Goal: Register for event/course

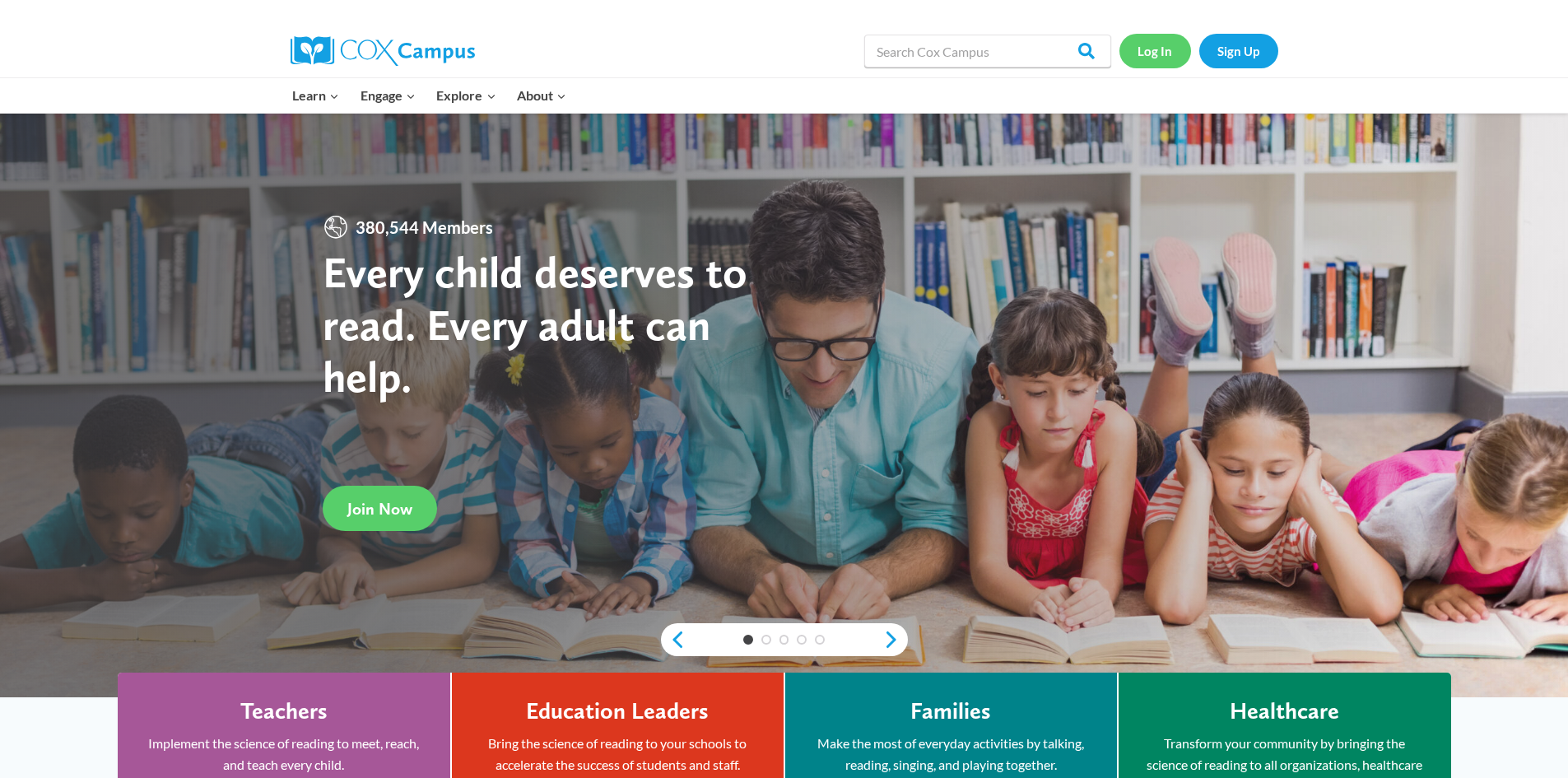
click at [1145, 59] on link "Log In" at bounding box center [1155, 51] width 71 height 34
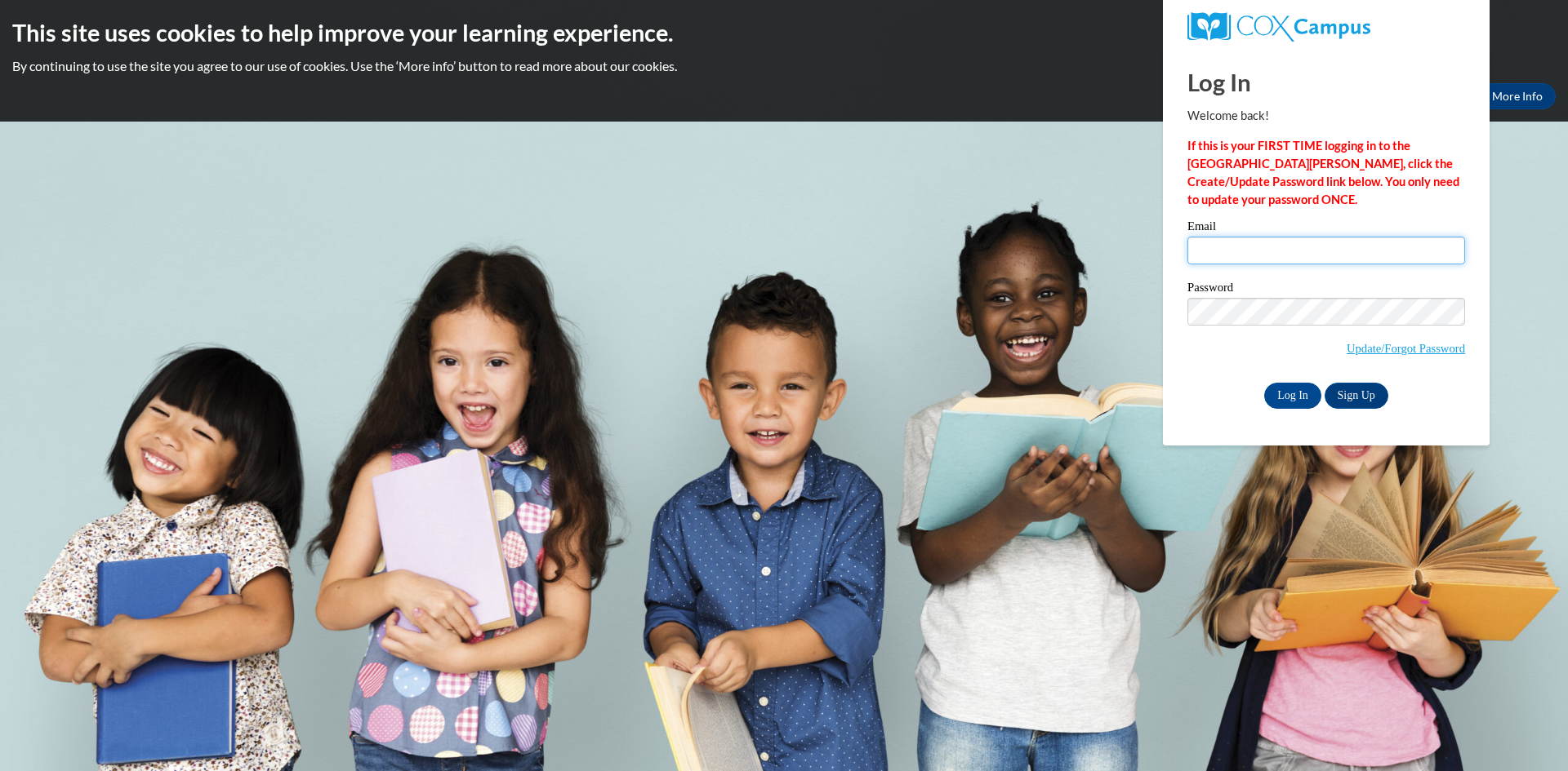
type input "eplumb@clintonville.k12.wi.us"
click at [1229, 241] on input "eplumb@clintonville.k12.wi.us" at bounding box center [1326, 250] width 278 height 28
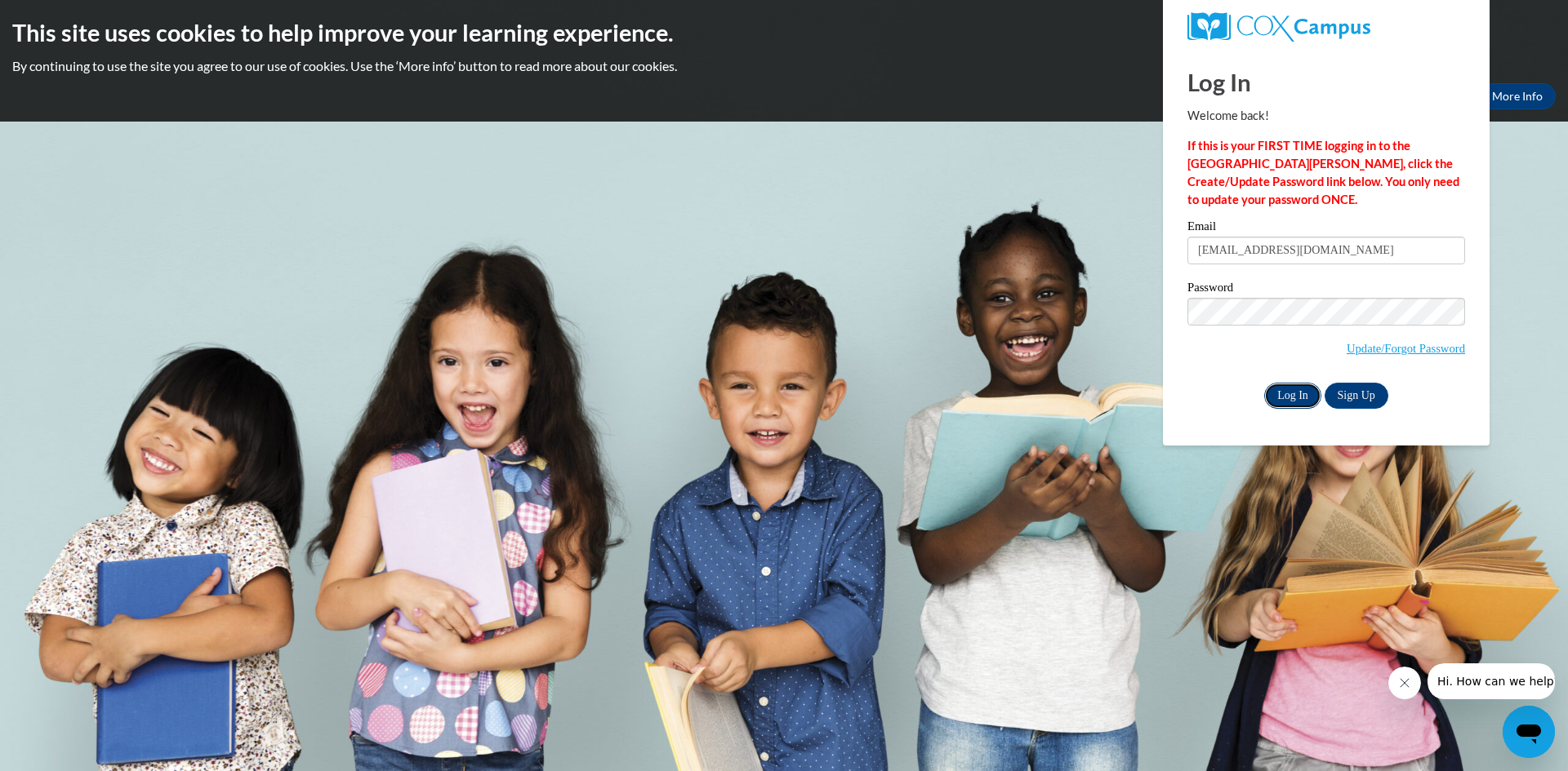
click at [1289, 396] on input "Log In" at bounding box center [1293, 395] width 57 height 26
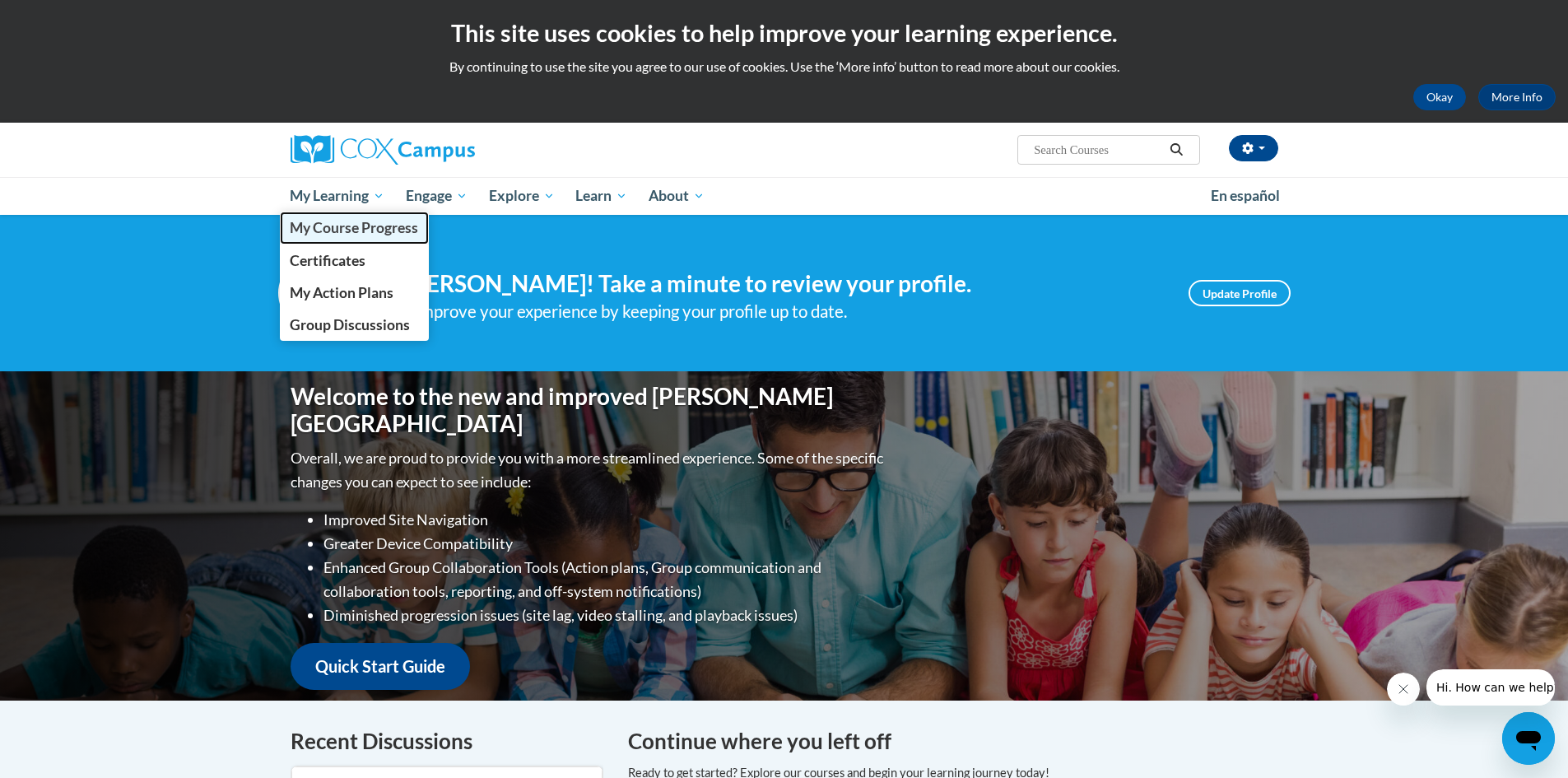
click at [315, 228] on span "My Course Progress" at bounding box center [354, 227] width 128 height 17
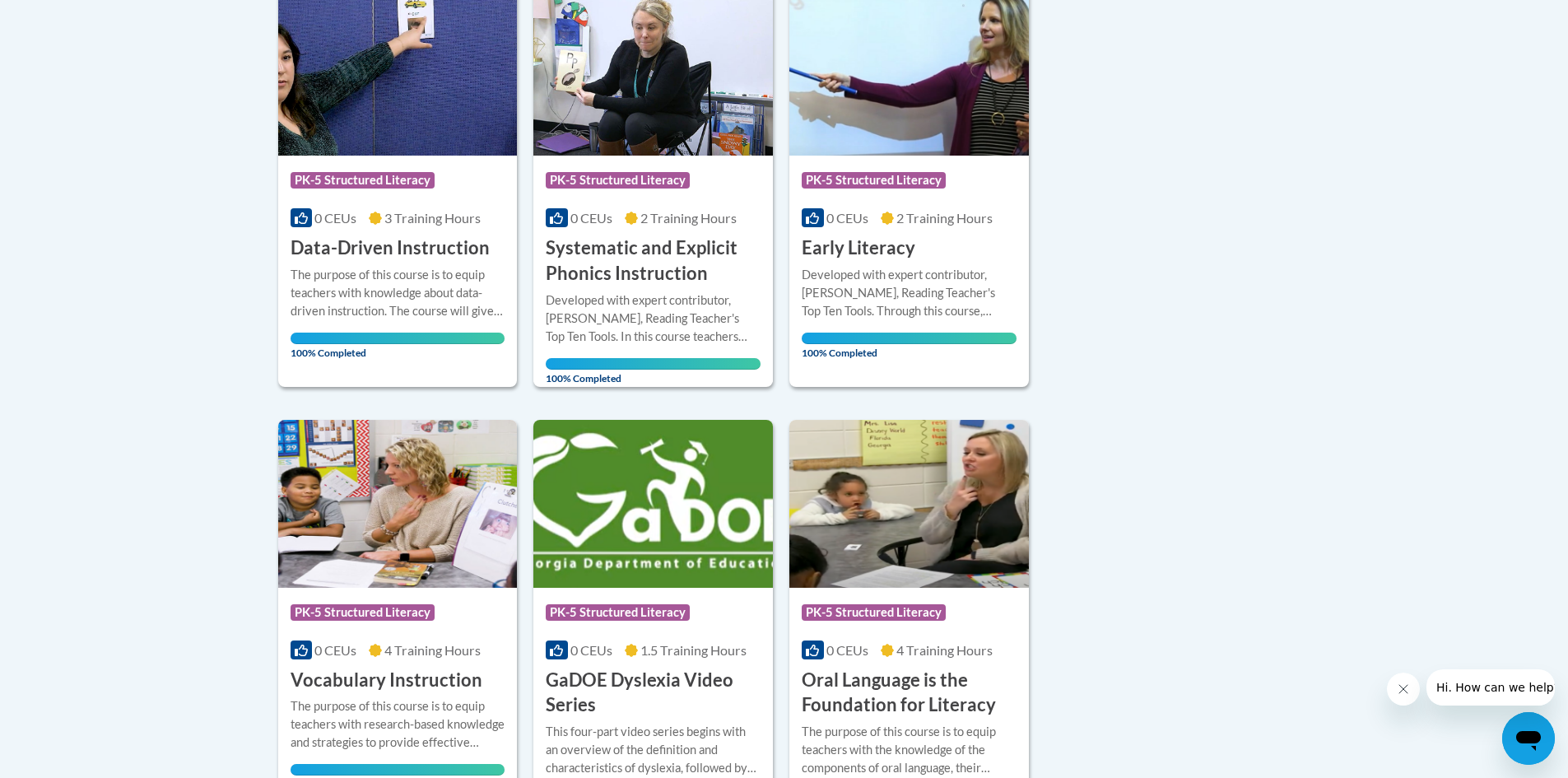
scroll to position [23, 0]
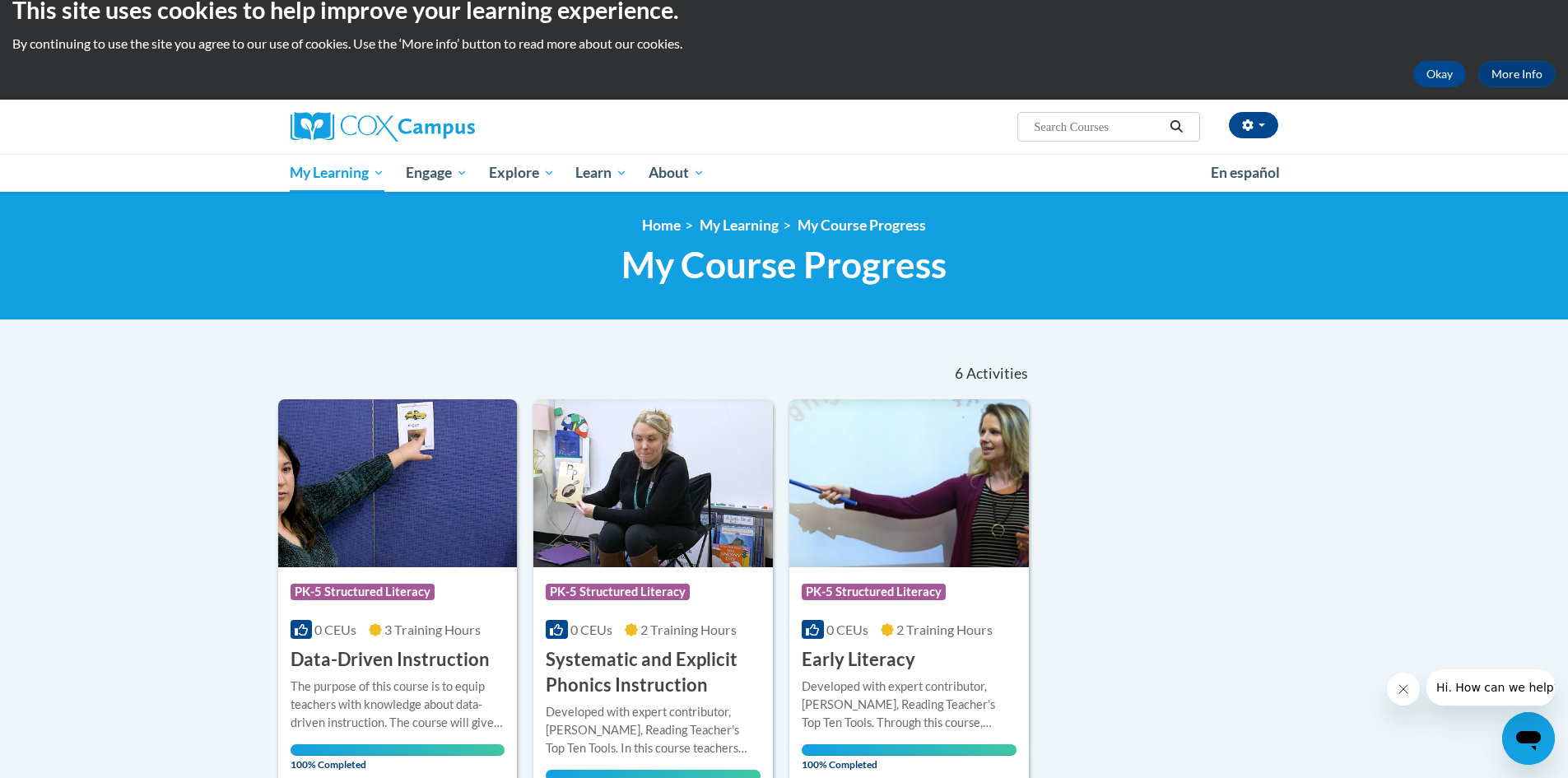
click at [1090, 127] on input "Search..." at bounding box center [1097, 126] width 131 height 20
type input "fluency"
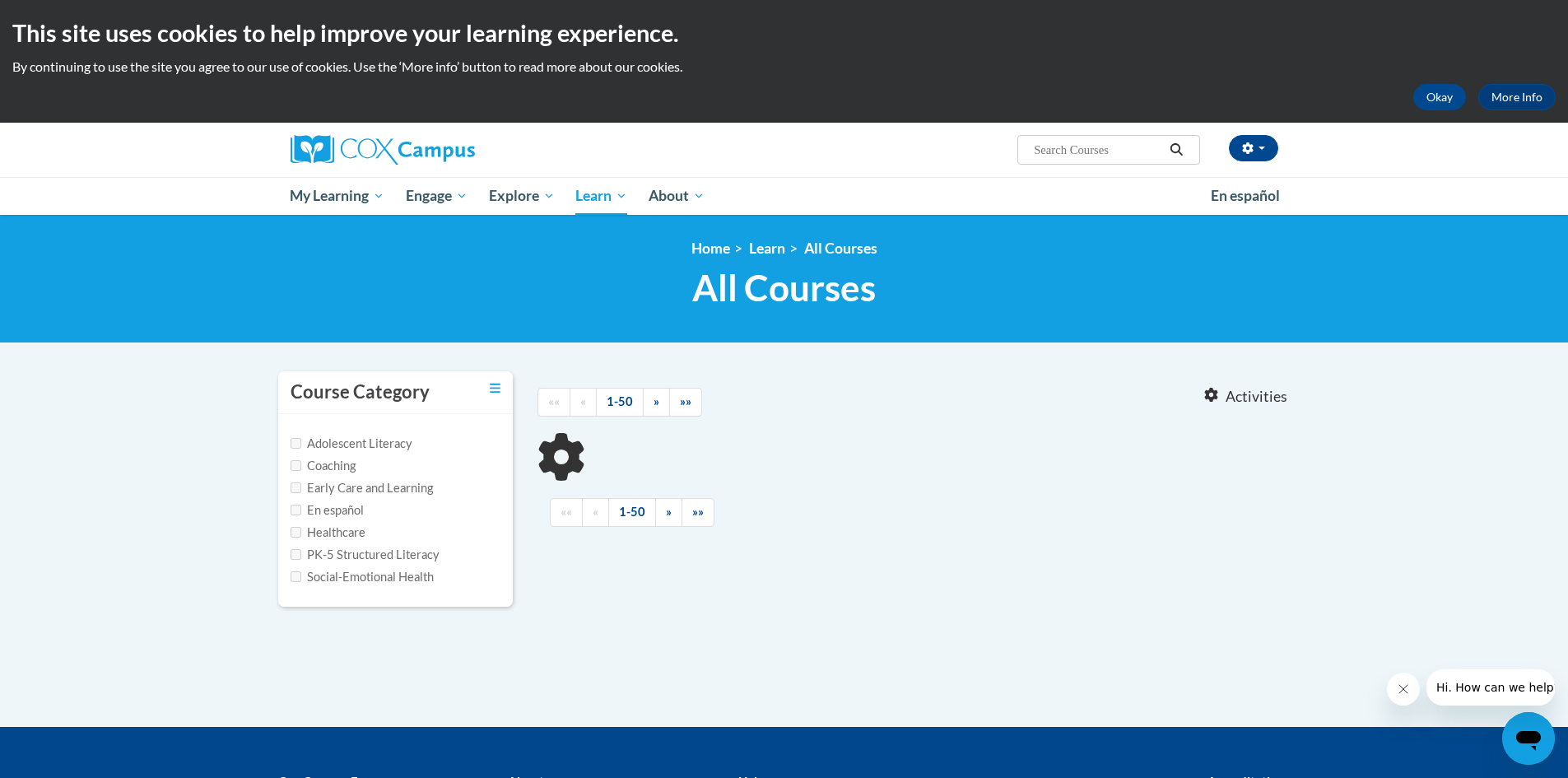
type input "fluency"
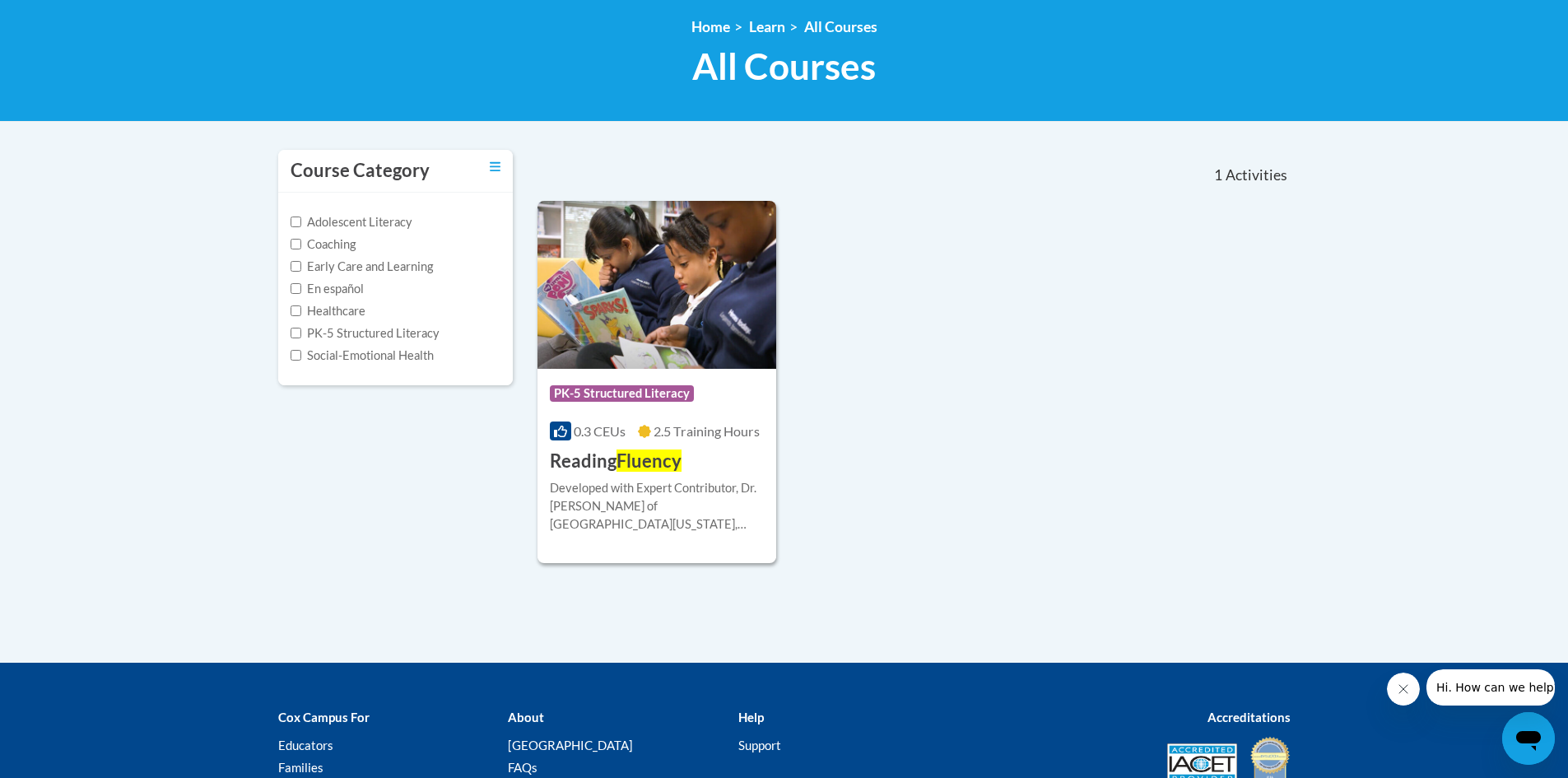
scroll to position [247, 0]
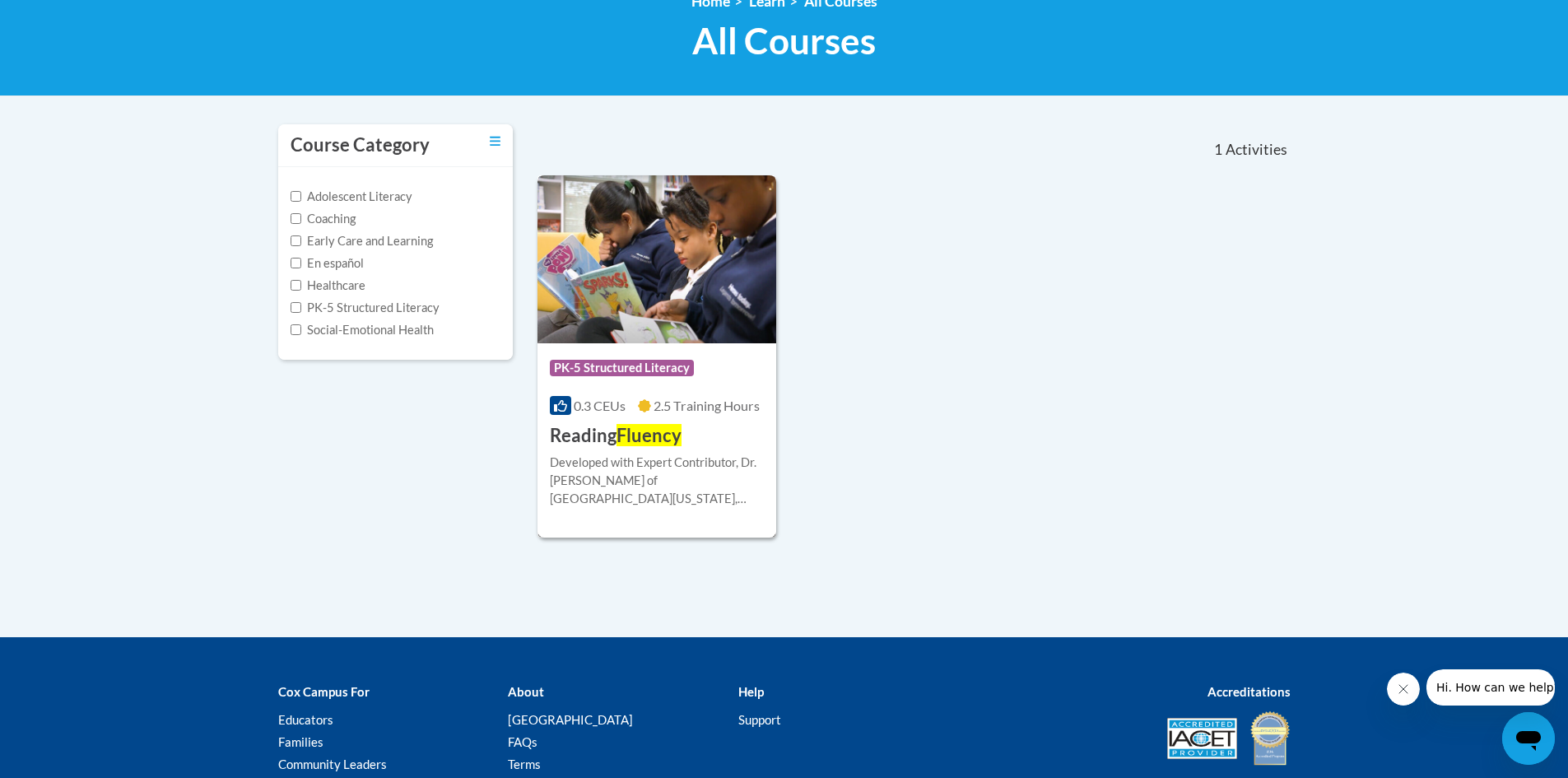
click at [661, 421] on div "Course Category: PK-5 Structured Literacy 0.3 CEUs 2.5 Training Hours COURSE Re…" at bounding box center [657, 396] width 239 height 105
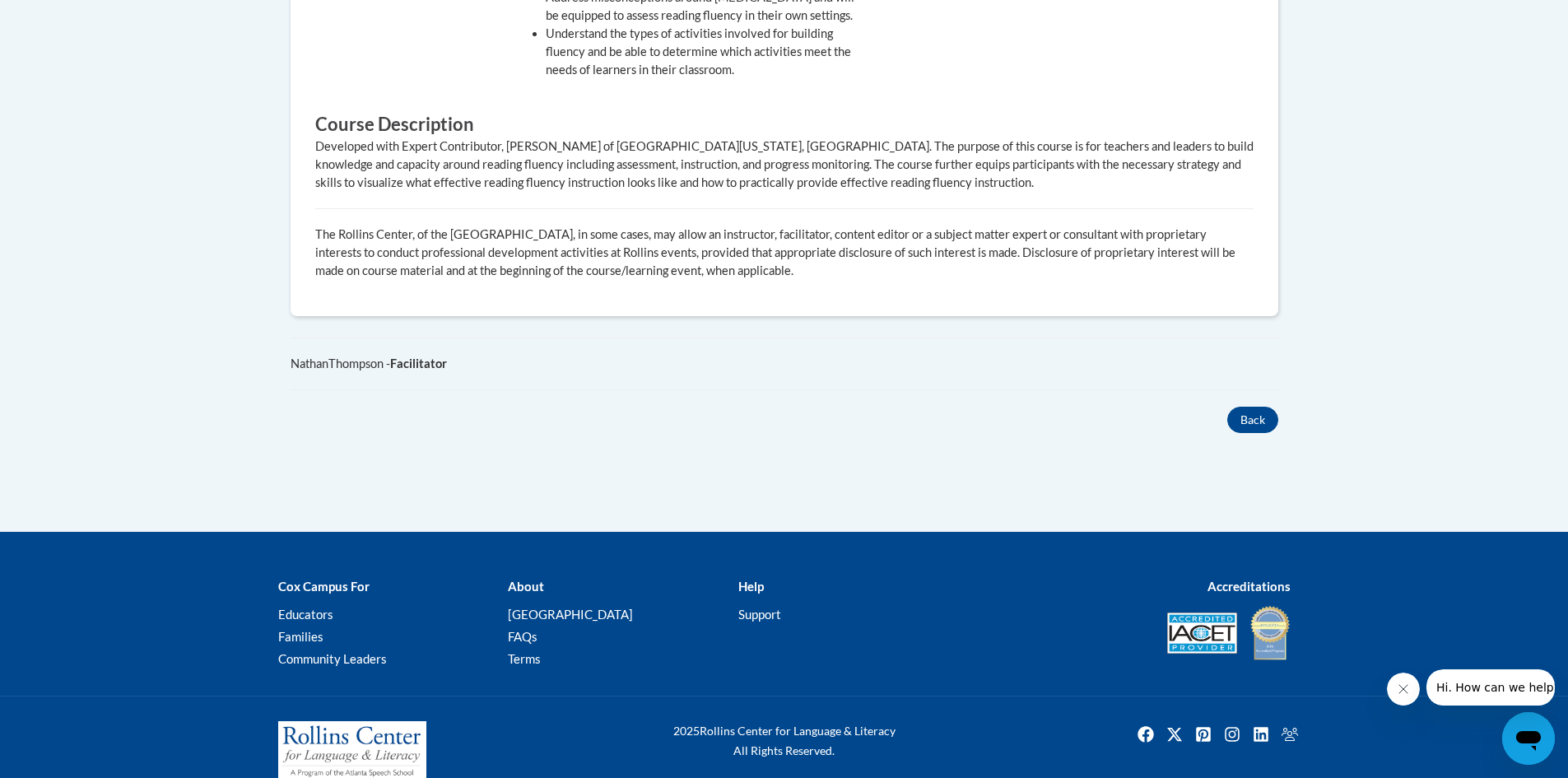
scroll to position [450, 0]
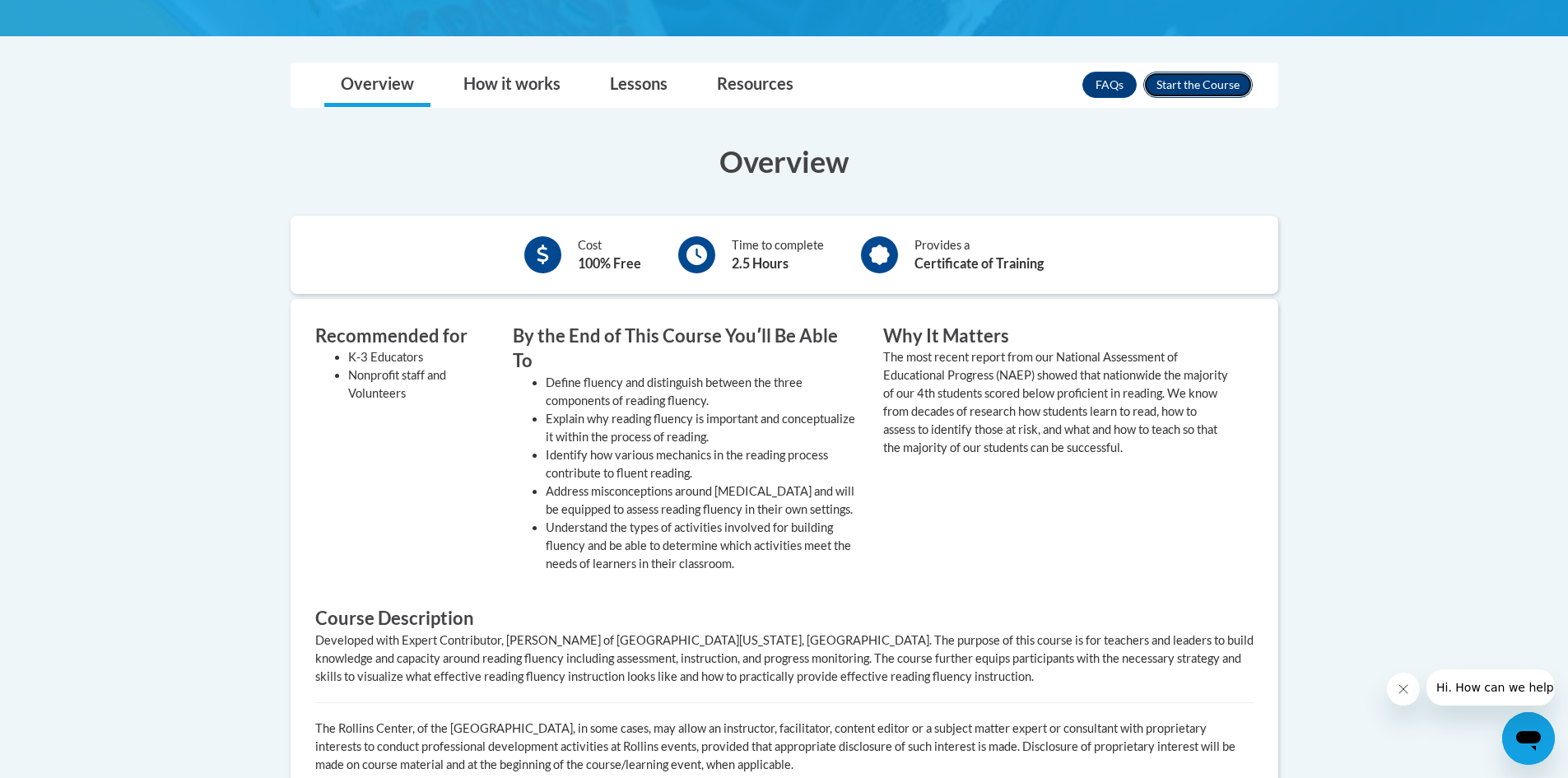
click at [1197, 71] on button "Enroll" at bounding box center [1197, 84] width 109 height 26
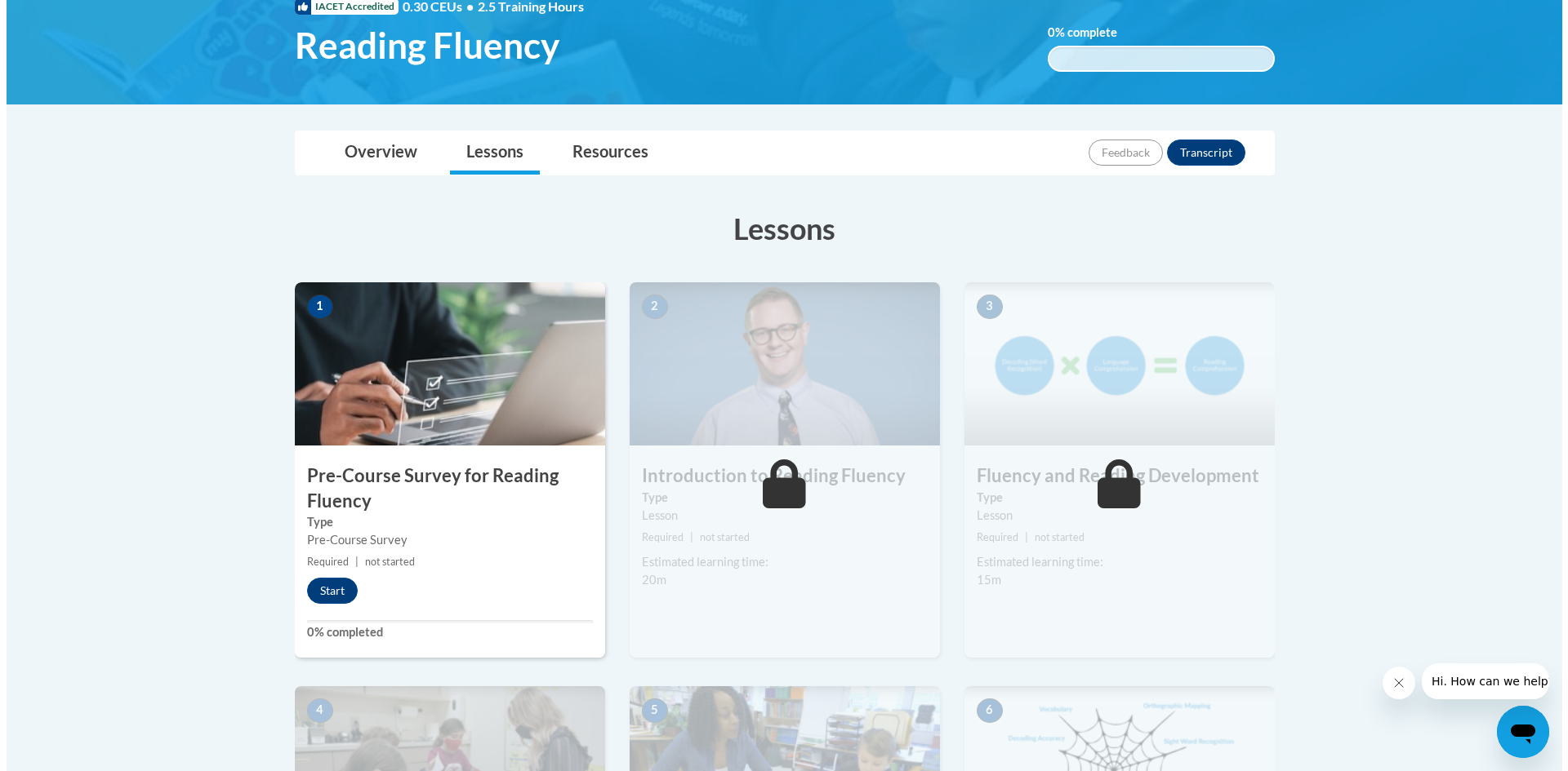
scroll to position [326, 0]
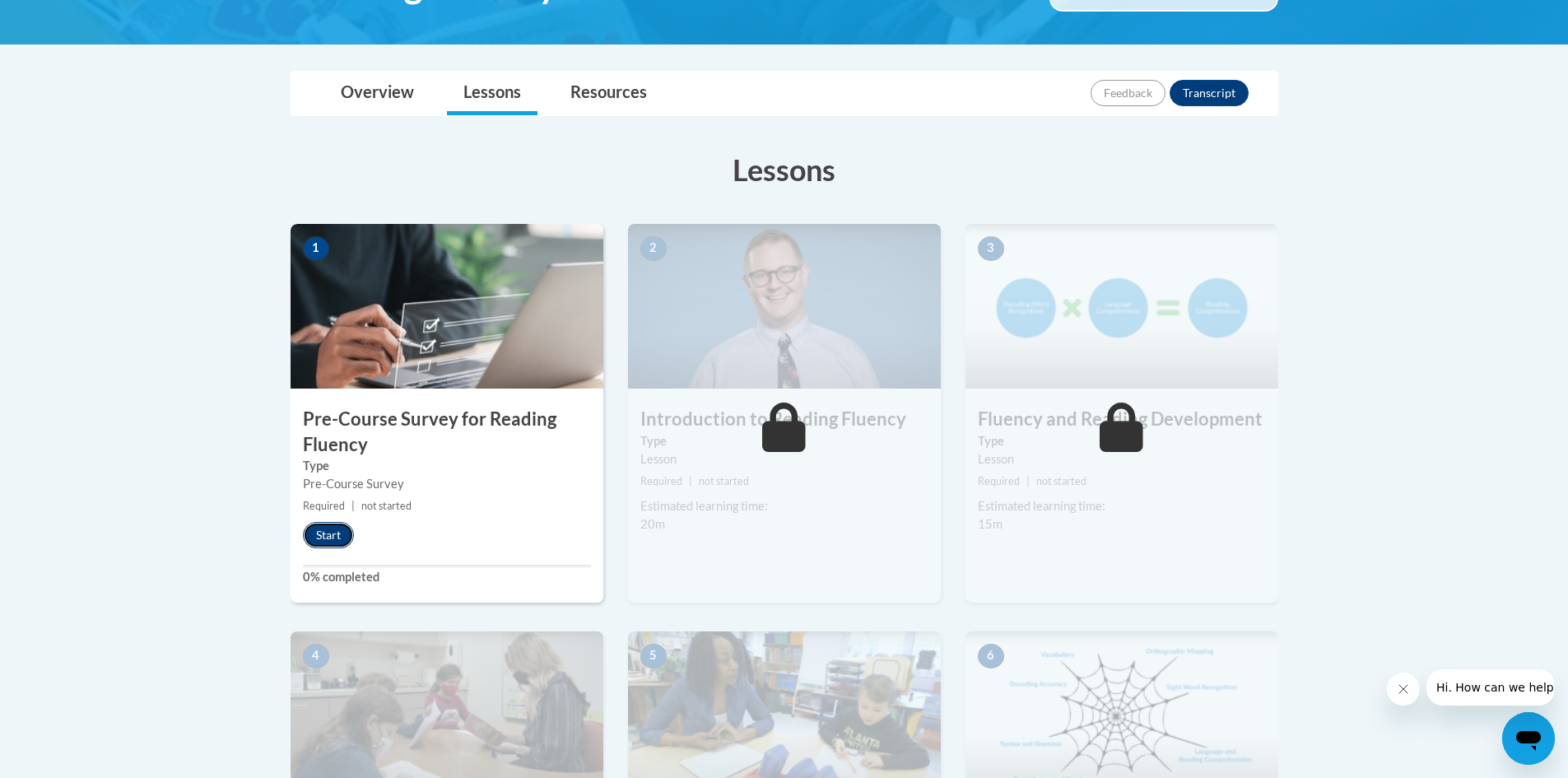
click at [335, 530] on button "Start" at bounding box center [328, 535] width 51 height 26
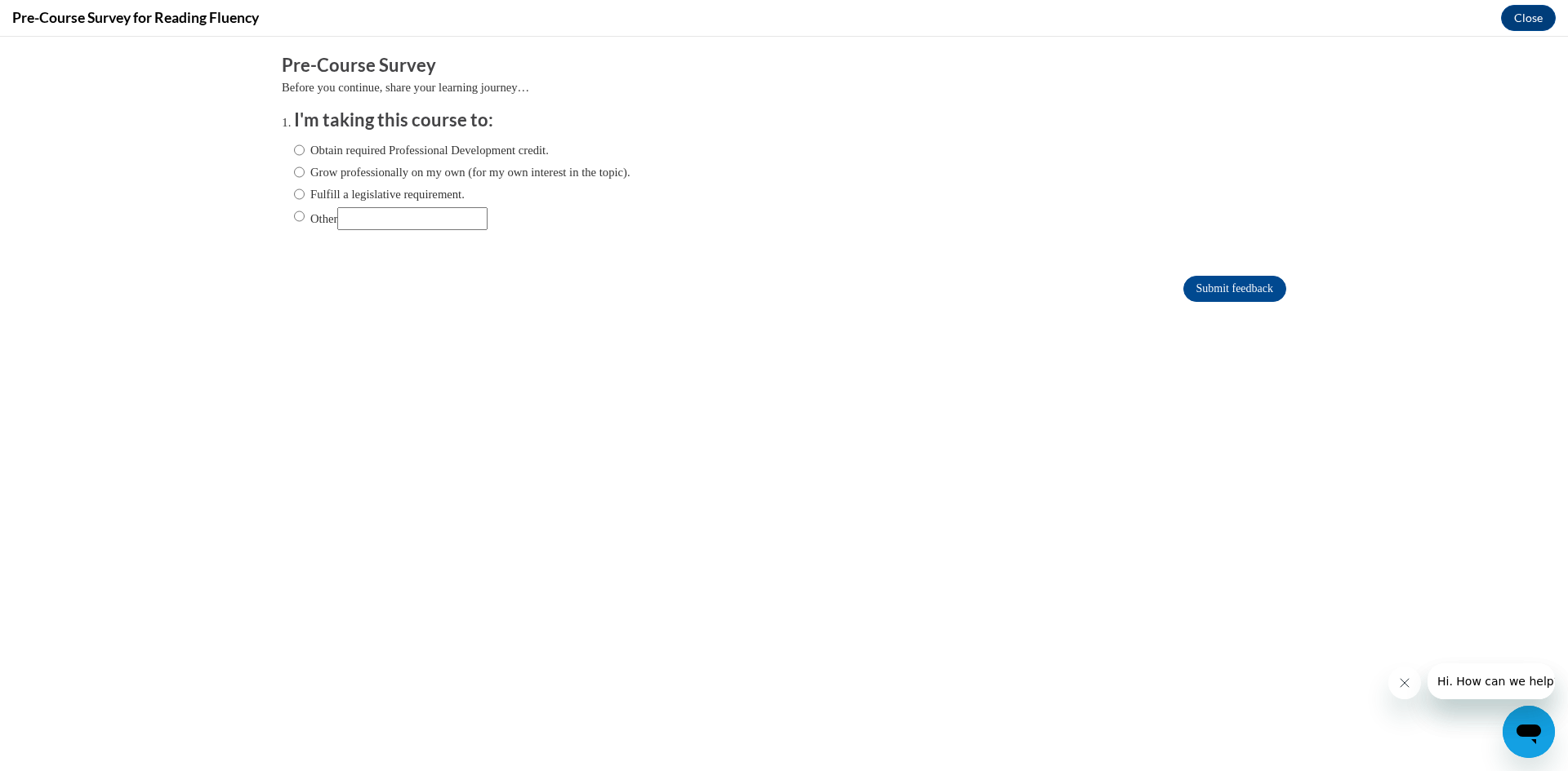
scroll to position [0, 0]
click at [294, 145] on input "Obtain required Professional Development credit." at bounding box center [299, 150] width 11 height 18
radio input "true"
click at [1234, 293] on input "Submit feedback" at bounding box center [1234, 288] width 103 height 26
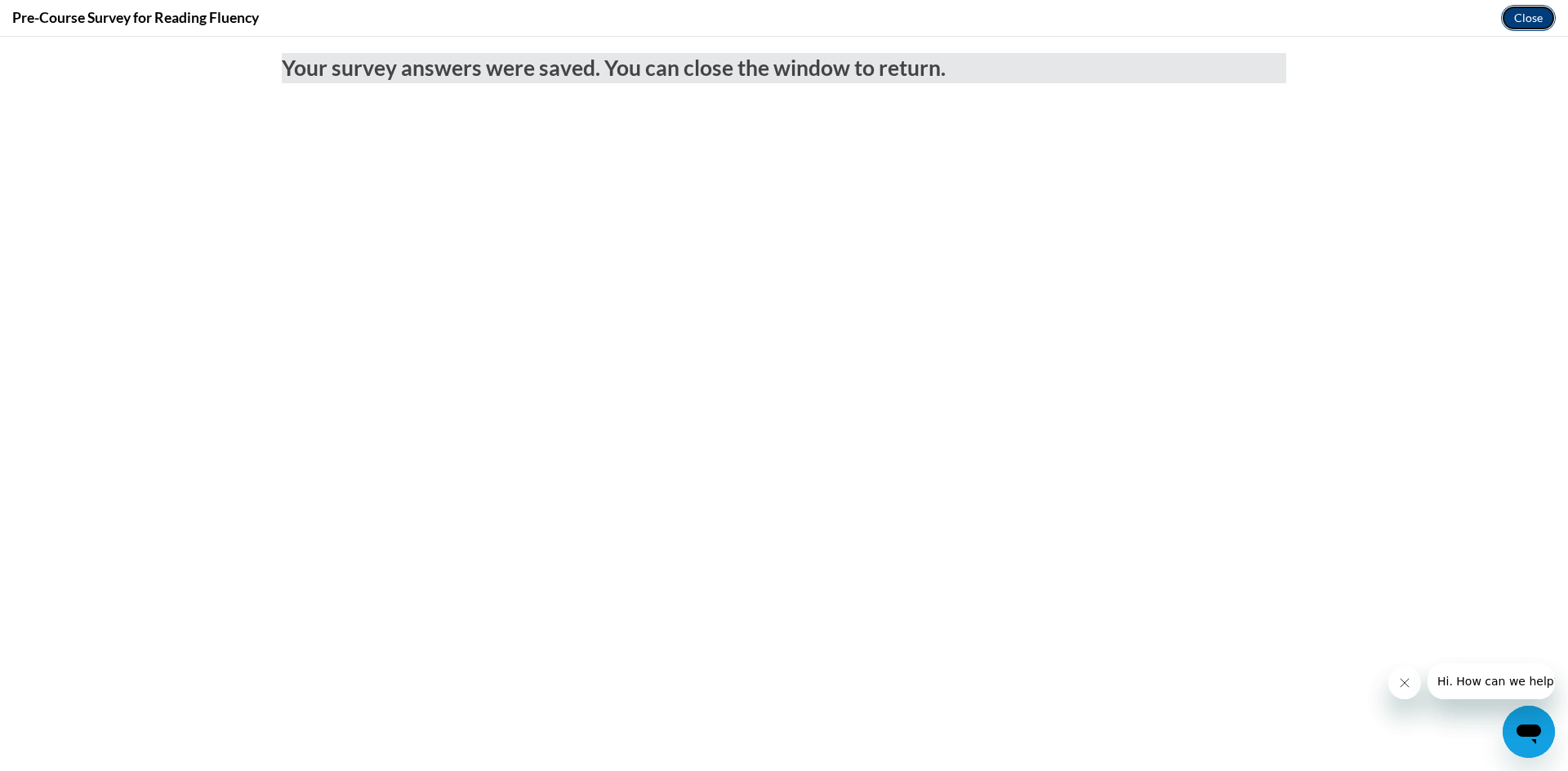
click at [1543, 9] on button "Close" at bounding box center [1528, 18] width 55 height 26
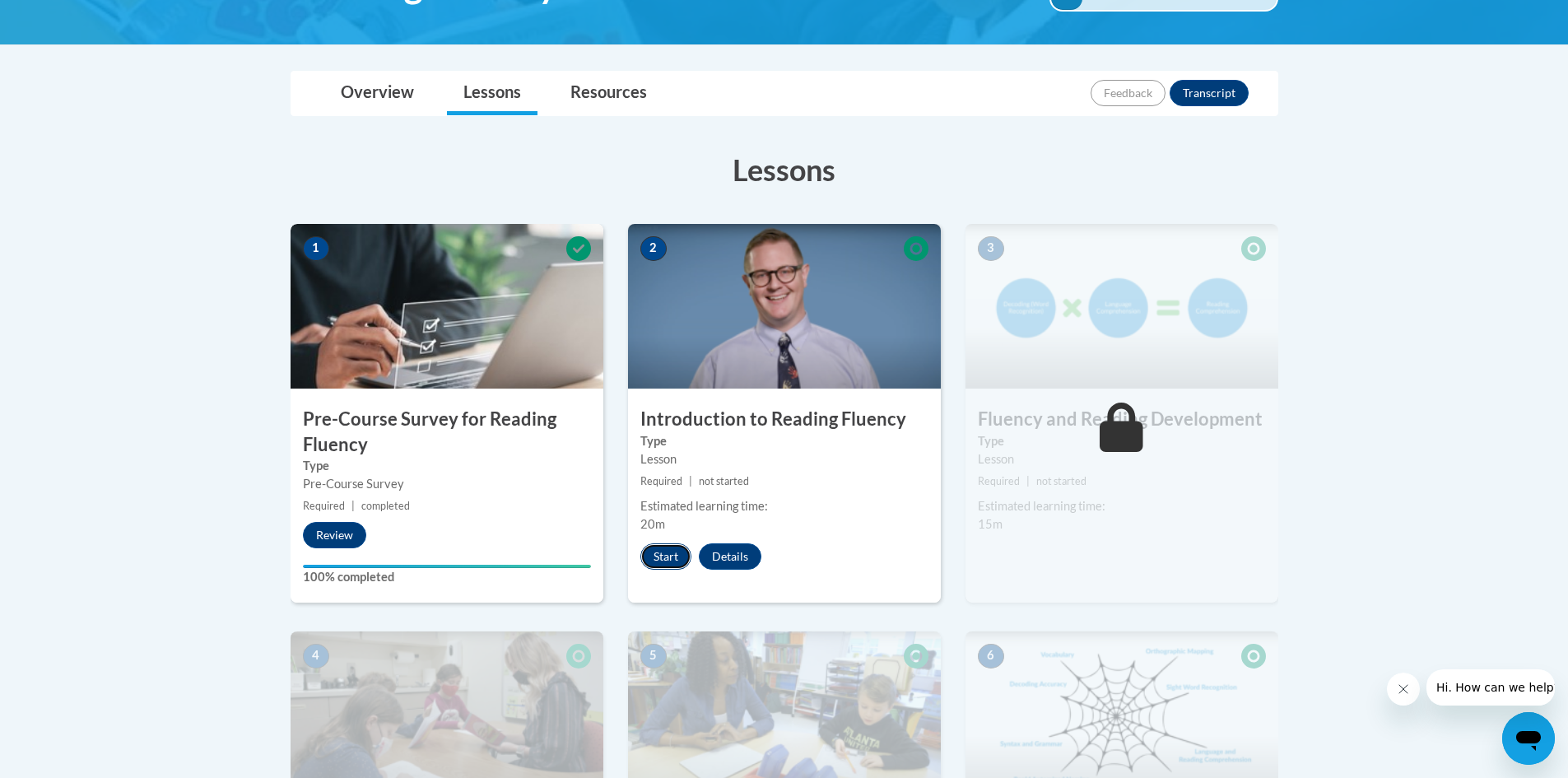
click at [654, 553] on button "Start" at bounding box center [666, 557] width 51 height 26
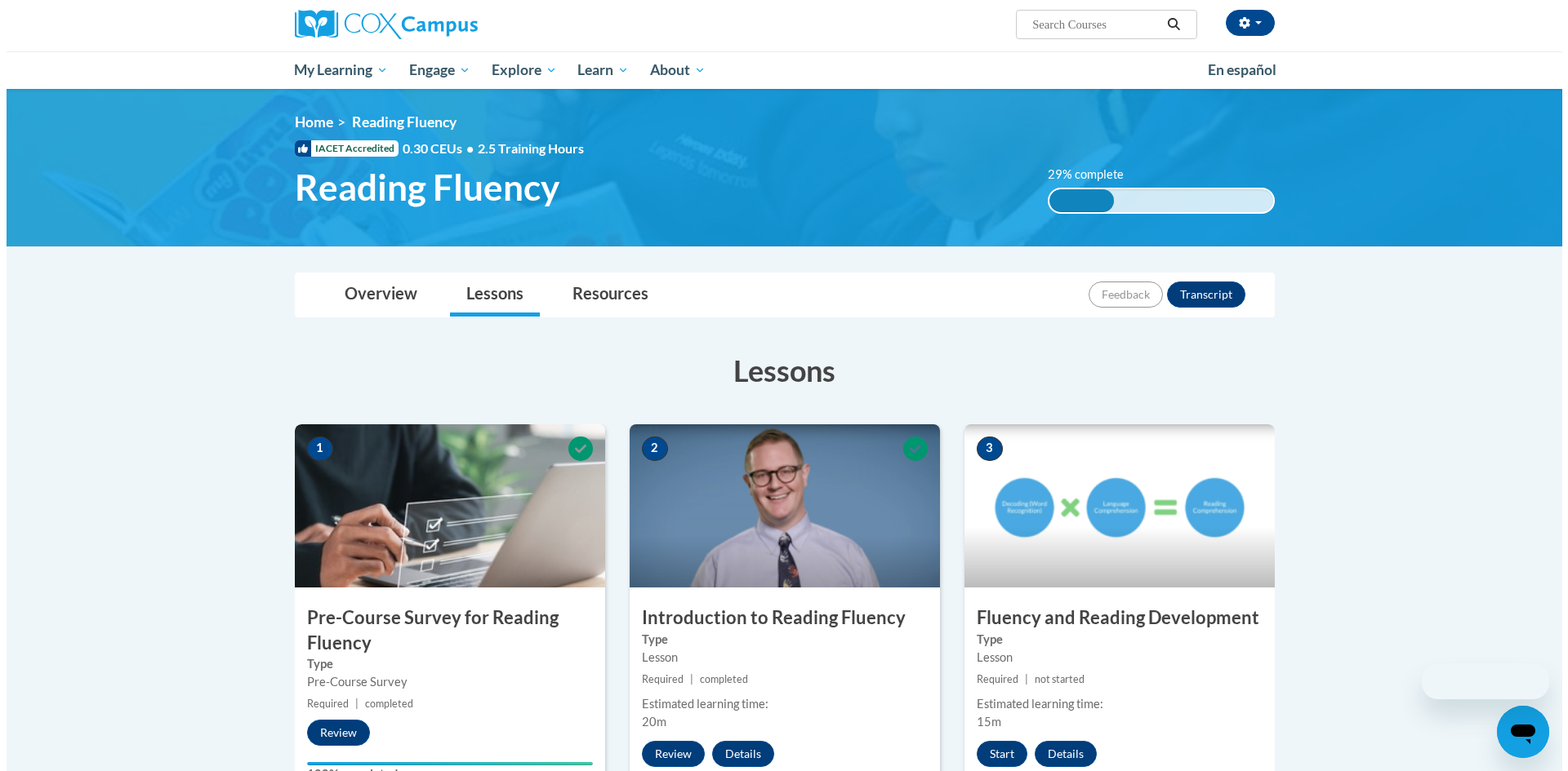
scroll to position [326, 0]
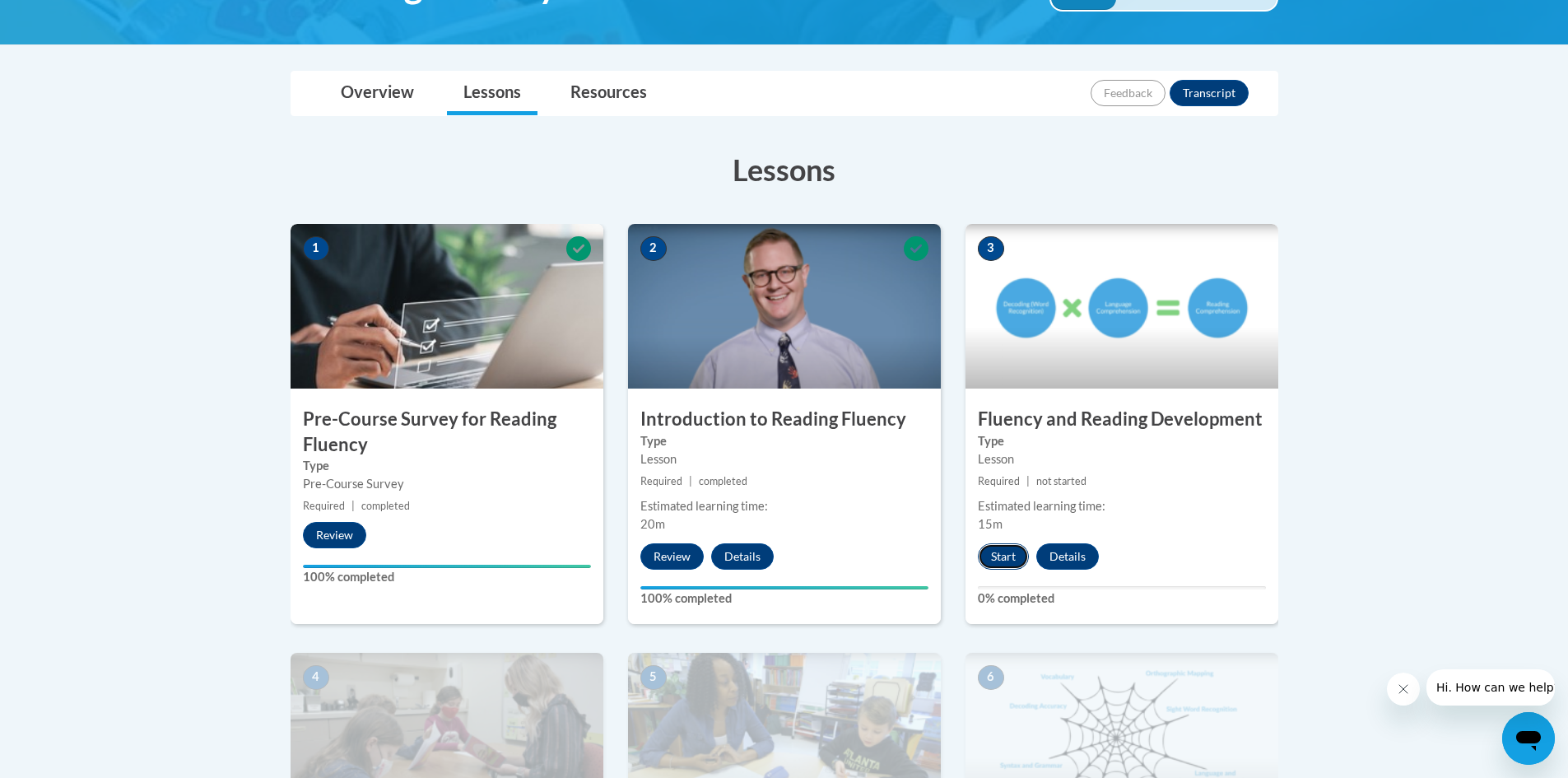
click at [1009, 557] on button "Start" at bounding box center [1003, 557] width 51 height 26
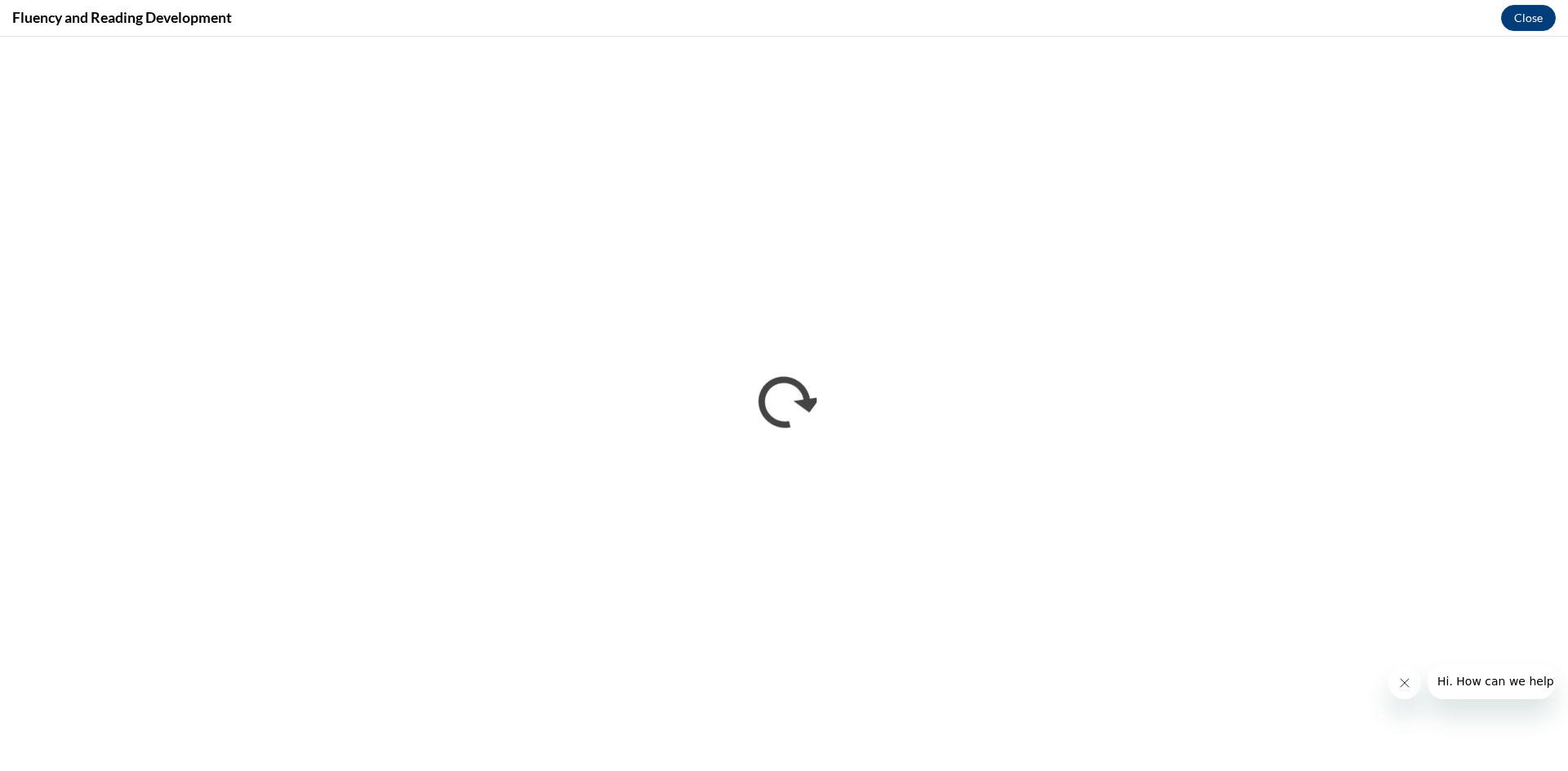
scroll to position [0, 0]
